Goal: Task Accomplishment & Management: Use online tool/utility

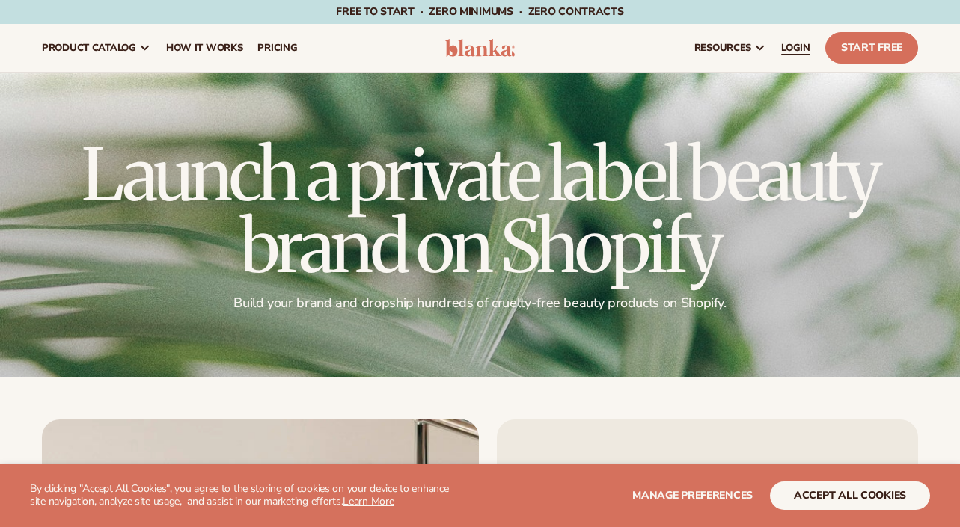
click at [797, 52] on span "LOGIN" at bounding box center [795, 48] width 29 height 12
click at [789, 46] on span "LOGIN" at bounding box center [795, 48] width 29 height 12
click at [894, 500] on button "accept all cookies" at bounding box center [850, 496] width 160 height 28
click at [792, 499] on button "accept all cookies" at bounding box center [850, 496] width 160 height 28
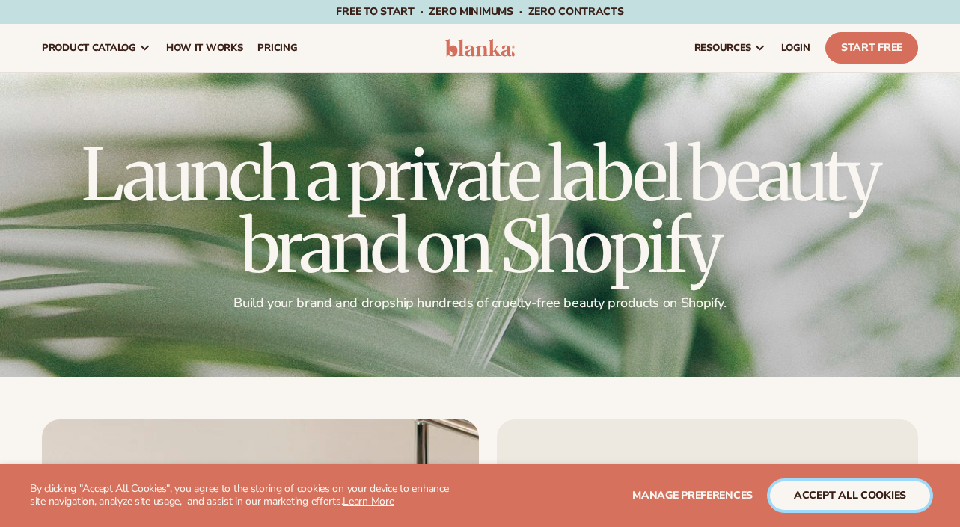
click at [793, 499] on button "accept all cookies" at bounding box center [850, 496] width 160 height 28
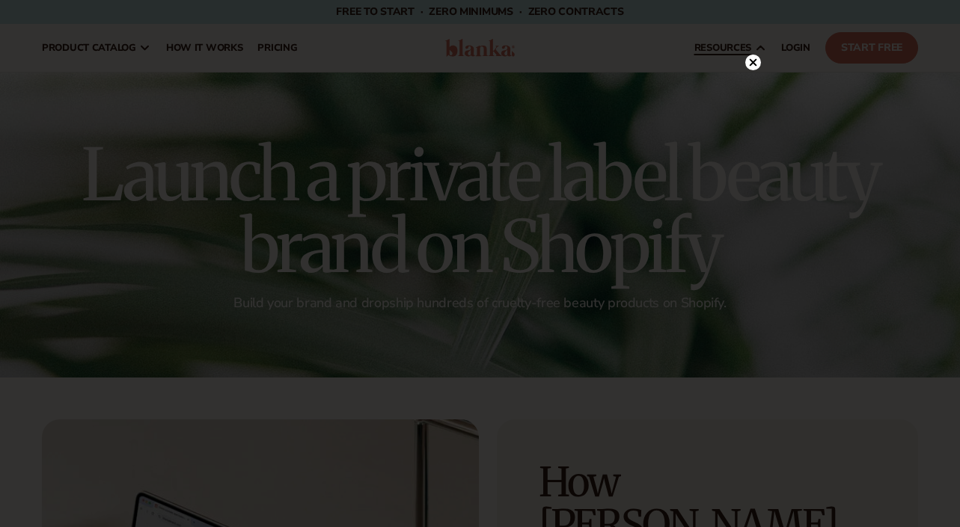
click at [753, 66] on circle at bounding box center [753, 63] width 16 height 16
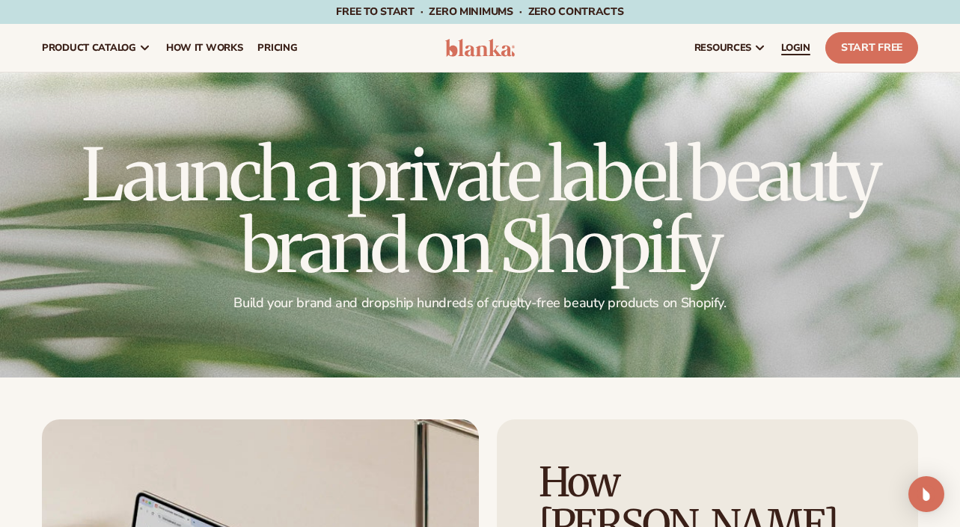
click at [791, 44] on span "LOGIN" at bounding box center [795, 48] width 29 height 12
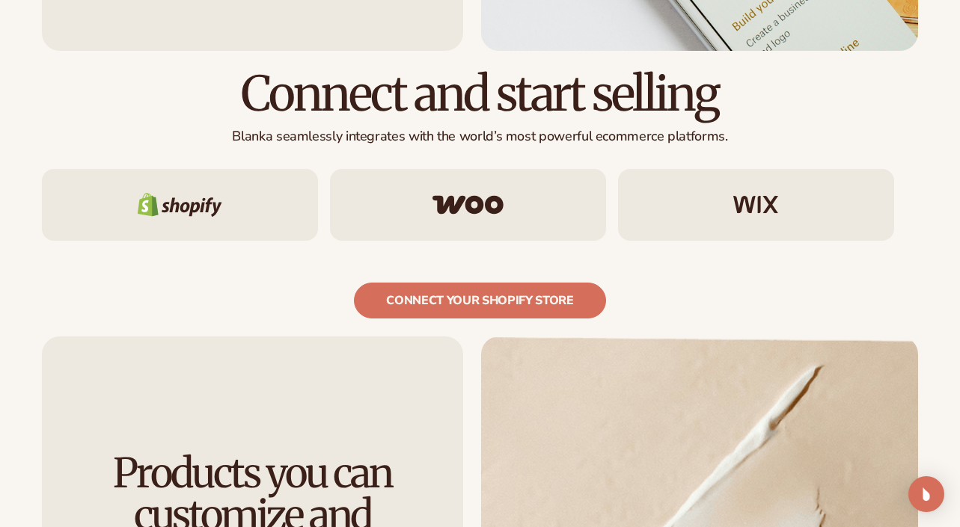
scroll to position [1514, 0]
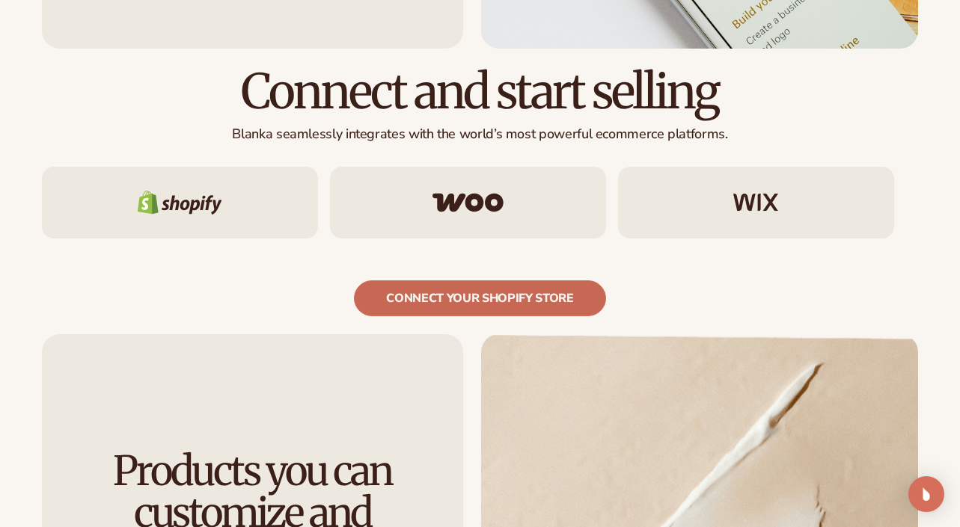
click at [509, 281] on link "connect your shopify store" at bounding box center [480, 299] width 252 height 36
